Goal: Transaction & Acquisition: Download file/media

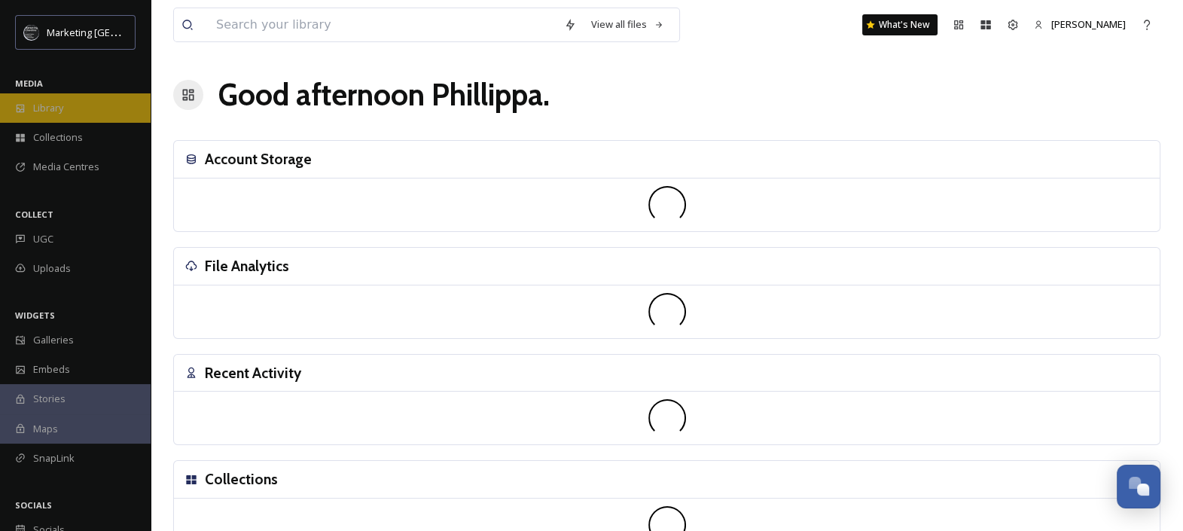
scroll to position [626, 0]
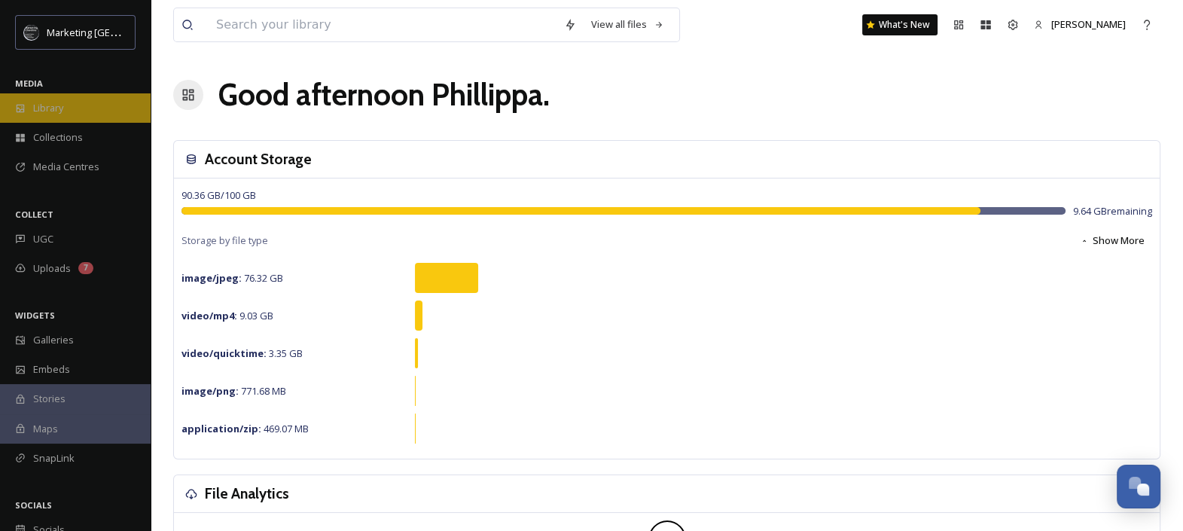
click at [45, 106] on span "Library" at bounding box center [48, 108] width 30 height 14
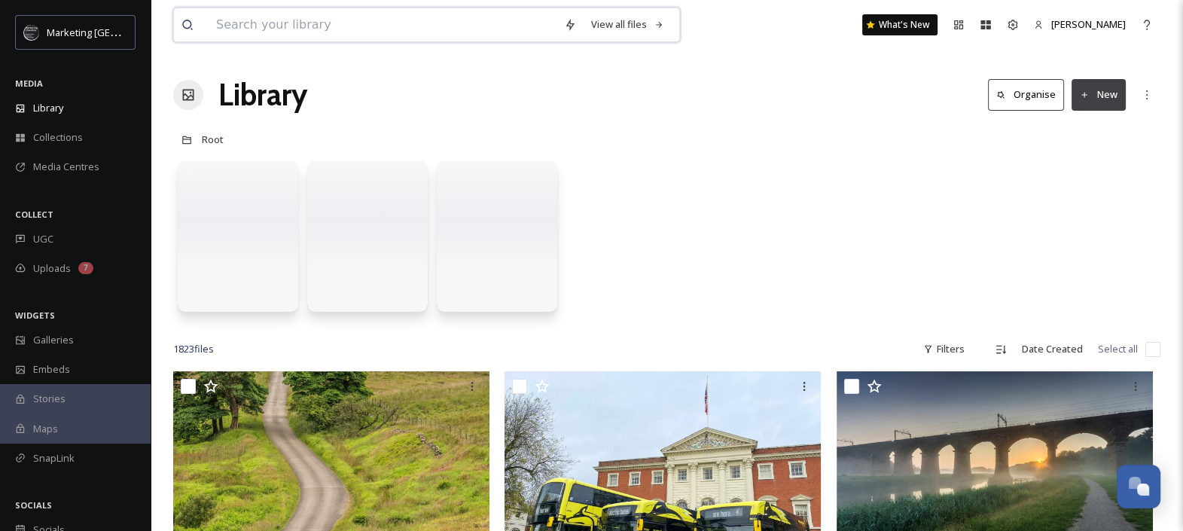
click at [297, 29] on input at bounding box center [383, 24] width 348 height 33
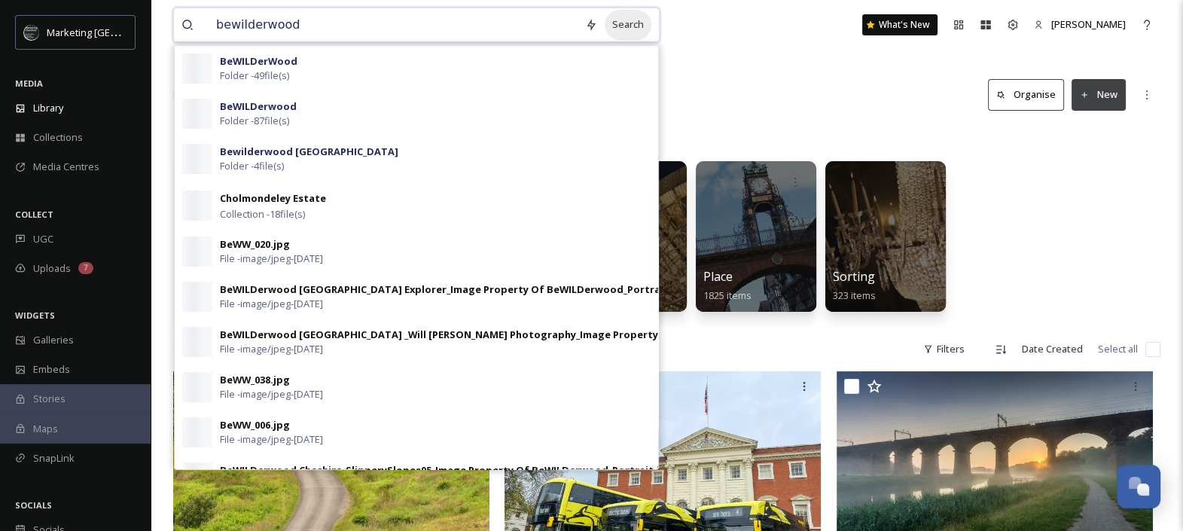
type input "bewilderwood"
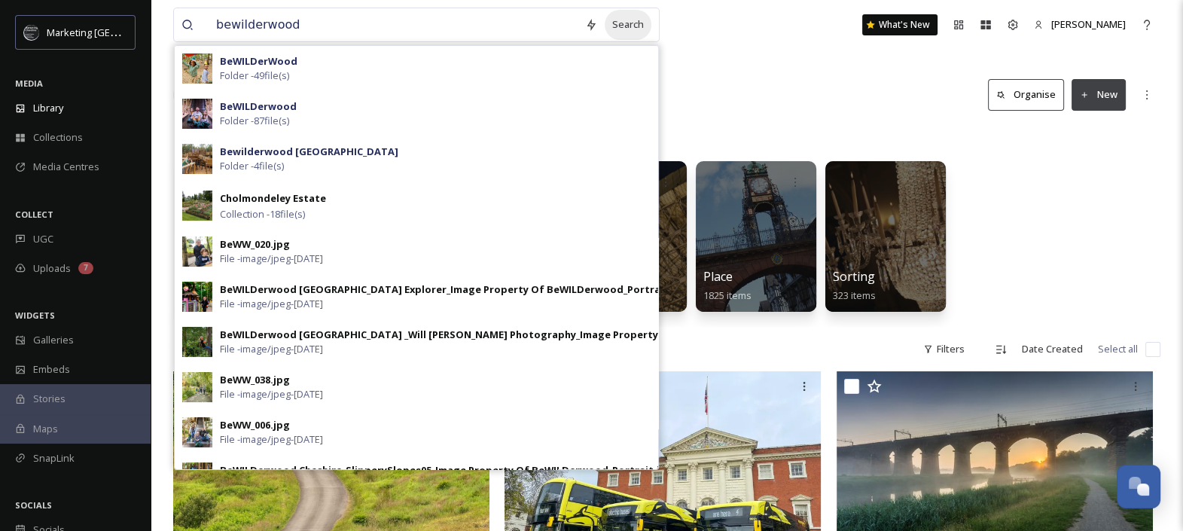
click at [614, 24] on div "Search" at bounding box center [628, 24] width 47 height 29
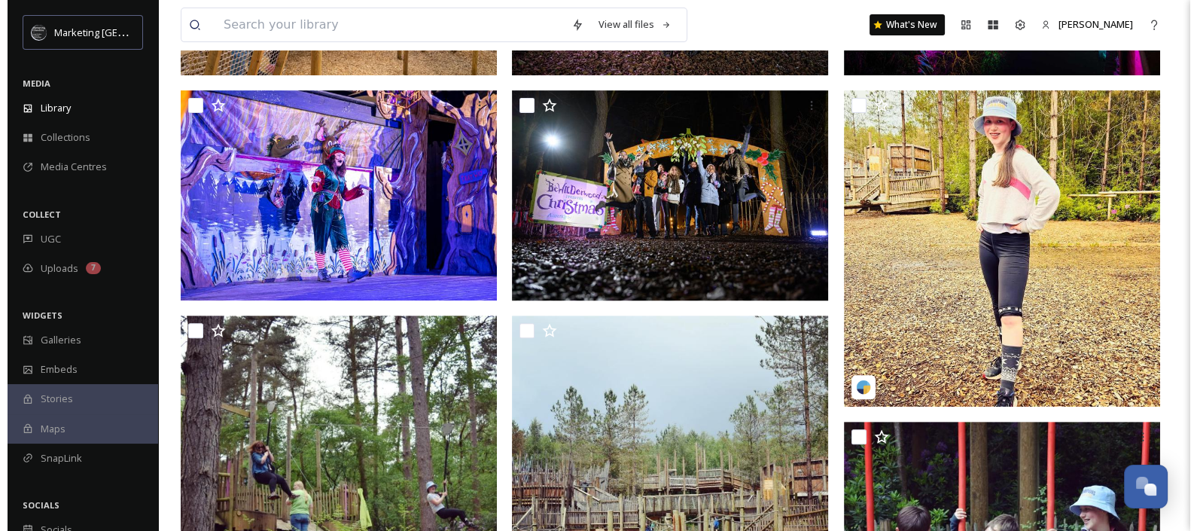
scroll to position [684, 0]
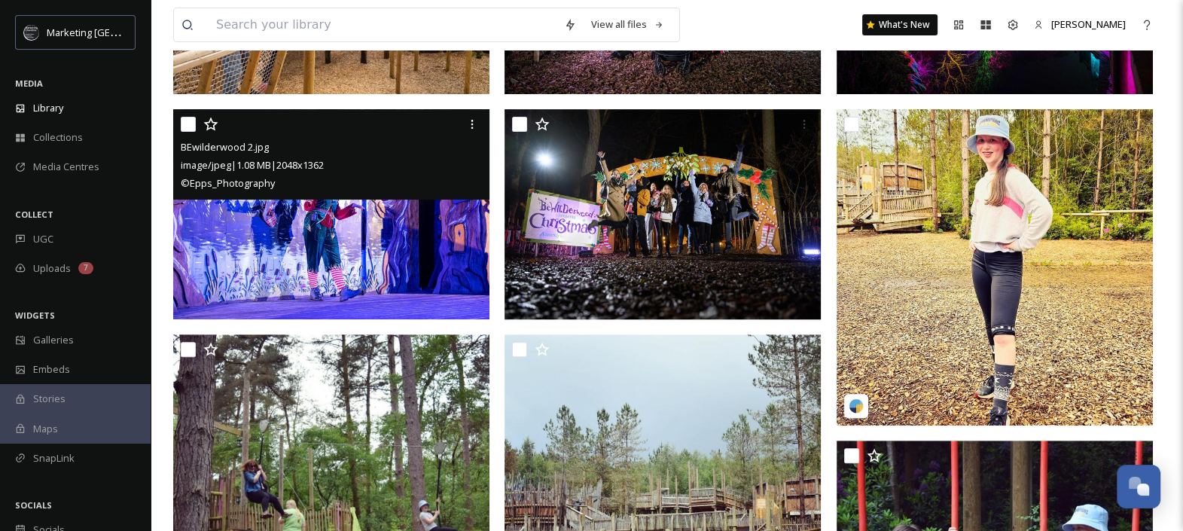
click at [334, 255] on img at bounding box center [331, 214] width 316 height 211
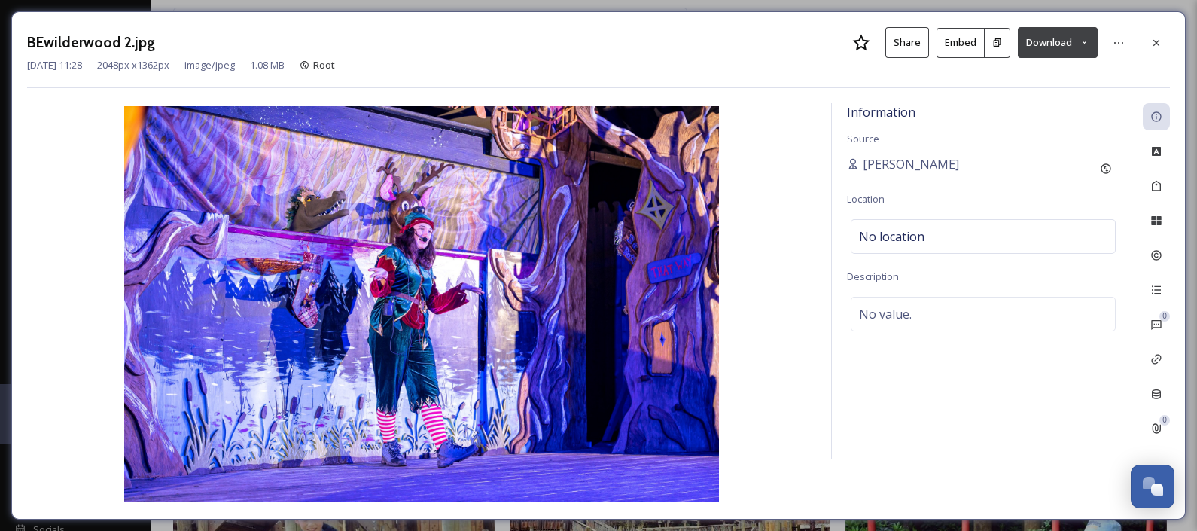
click at [1086, 40] on icon at bounding box center [1085, 43] width 10 height 10
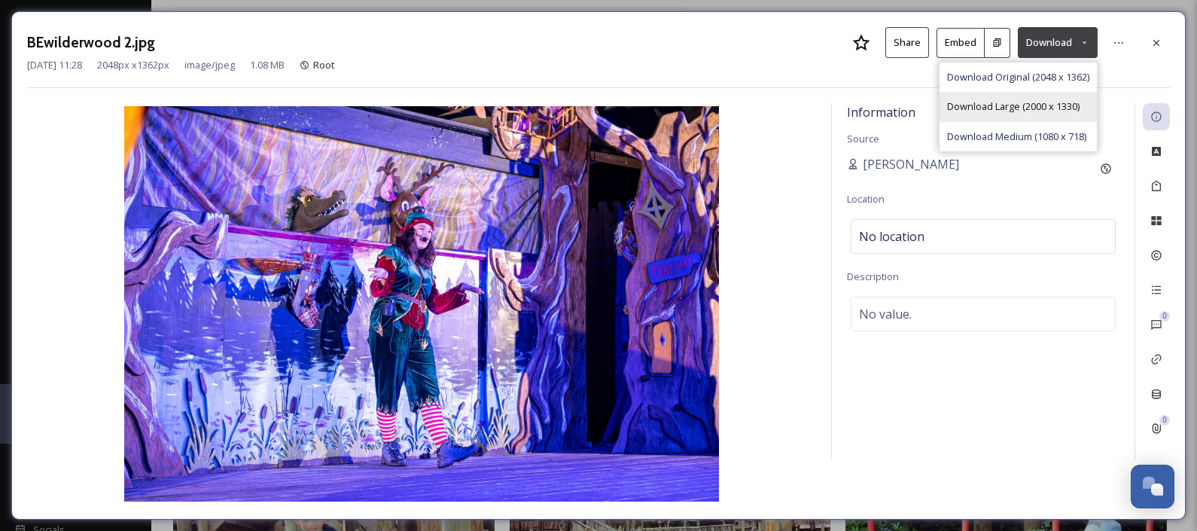
click at [1044, 111] on span "Download Large (2000 x 1330)" at bounding box center [1013, 106] width 133 height 14
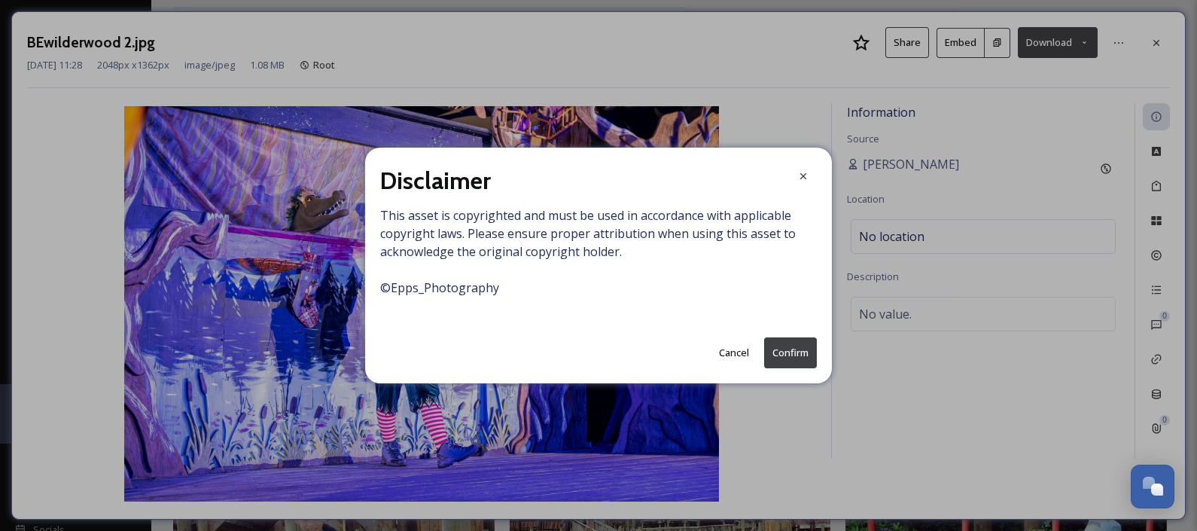
click at [785, 356] on button "Confirm" at bounding box center [790, 352] width 53 height 31
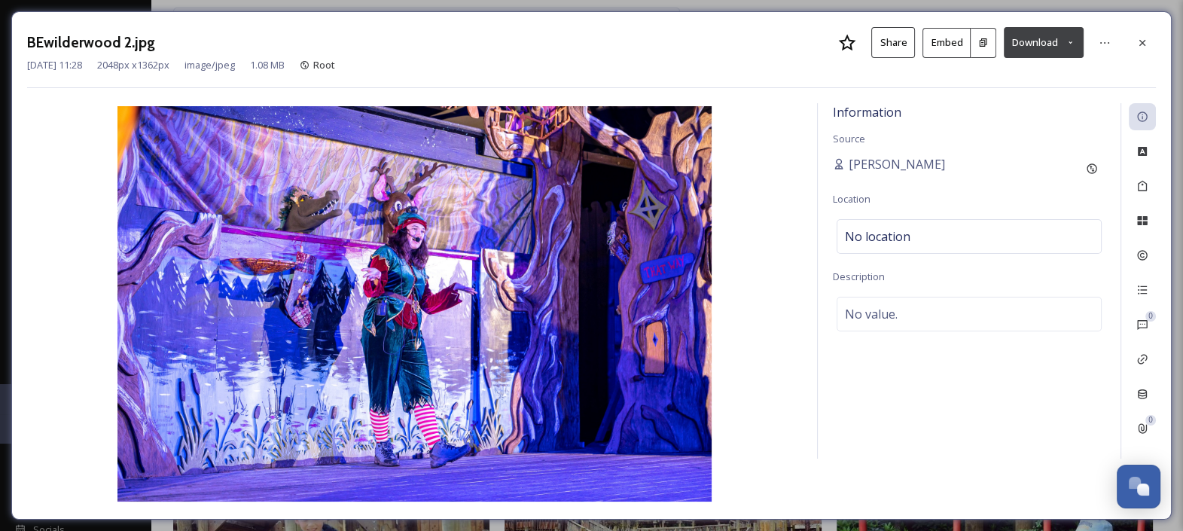
click at [721, 72] on div "BEwilderwood 2.jpg Share Embed Download [DATE] 11:28 2048 px x 1362 px image/jp…" at bounding box center [591, 57] width 1129 height 61
click at [1074, 43] on icon at bounding box center [1070, 43] width 10 height 10
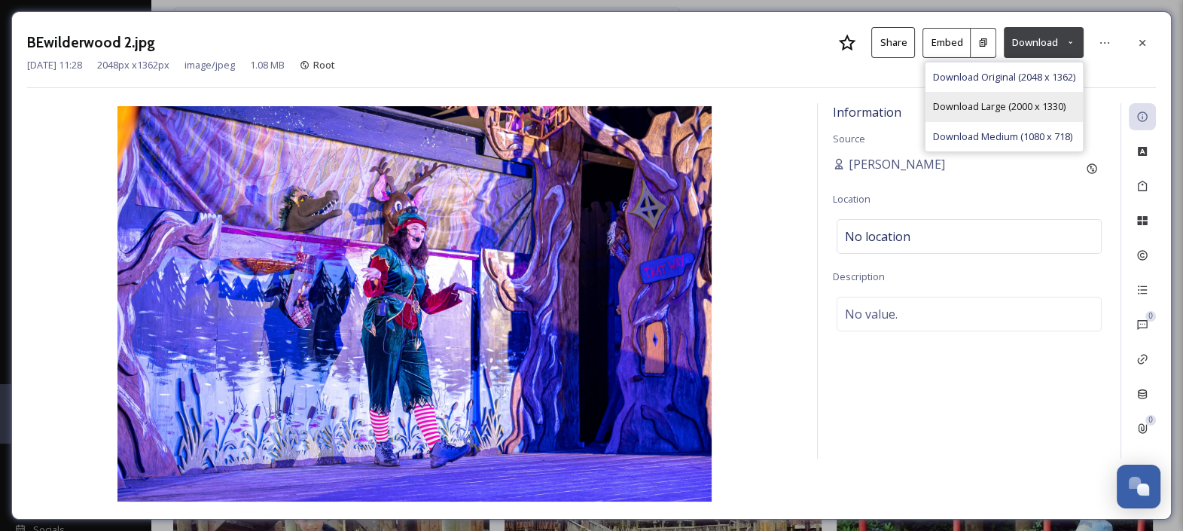
click at [997, 105] on span "Download Large (2000 x 1330)" at bounding box center [999, 106] width 133 height 14
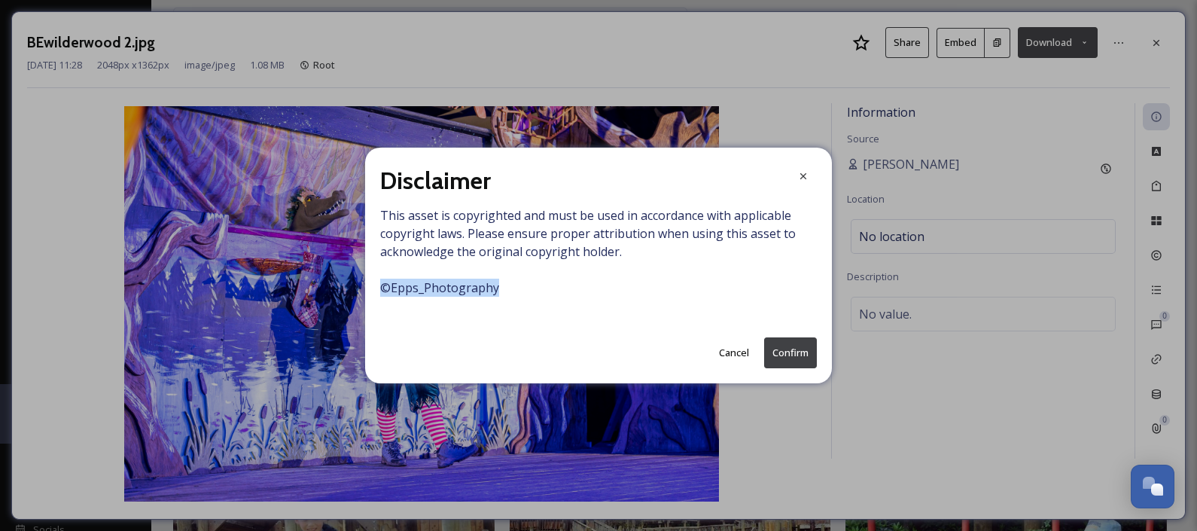
drag, startPoint x: 497, startPoint y: 289, endPoint x: 344, endPoint y: 285, distance: 152.9
click at [344, 285] on div "Disclaimer This asset is copyrighted and must be used in accordance with applic…" at bounding box center [598, 265] width 1197 height 531
copy span "© Epps_Photography"
